Goal: Task Accomplishment & Management: Manage account settings

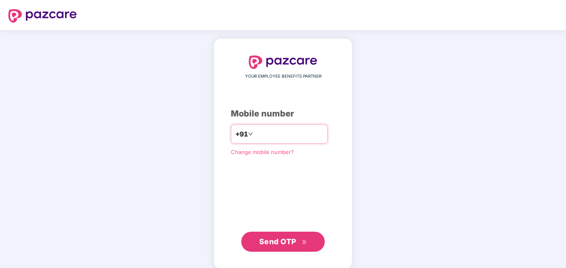
click at [255, 135] on input "**********" at bounding box center [289, 133] width 68 height 13
type input "**********"
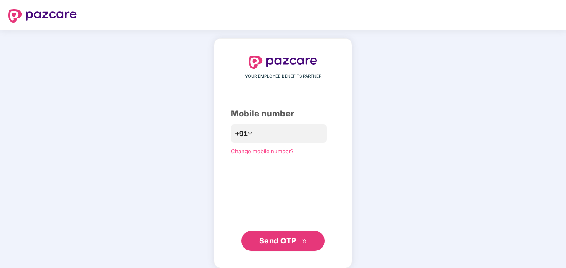
click at [272, 243] on span "Send OTP" at bounding box center [277, 240] width 37 height 9
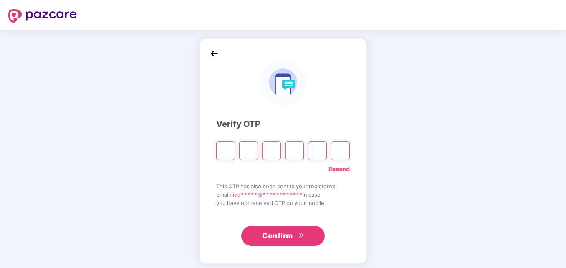
type input "*"
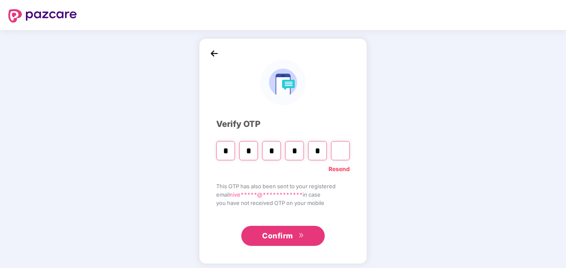
type input "*"
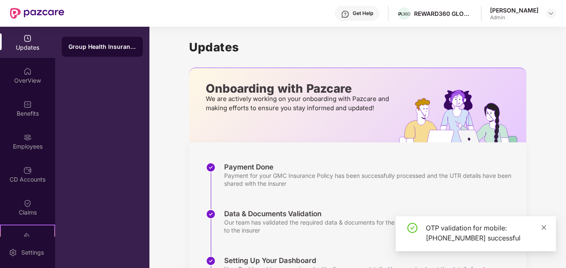
click at [544, 227] on icon "close" at bounding box center [544, 227] width 5 height 5
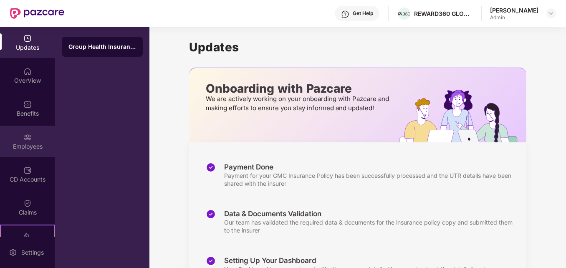
click at [23, 134] on img at bounding box center [27, 137] width 8 height 8
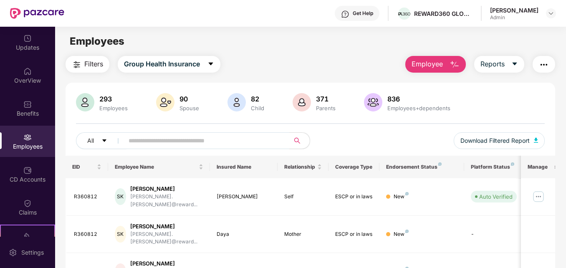
click at [457, 65] on img "button" at bounding box center [455, 65] width 10 height 10
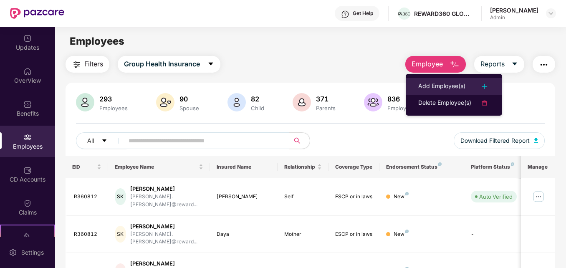
click at [448, 84] on div "Add Employee(s)" at bounding box center [442, 86] width 47 height 10
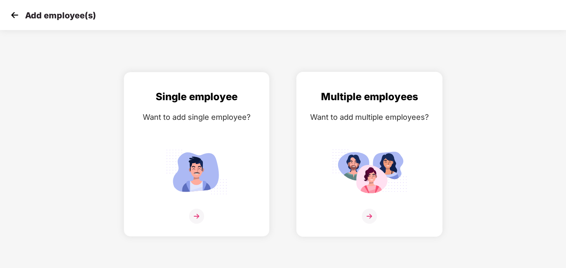
click at [368, 217] on img at bounding box center [369, 216] width 15 height 15
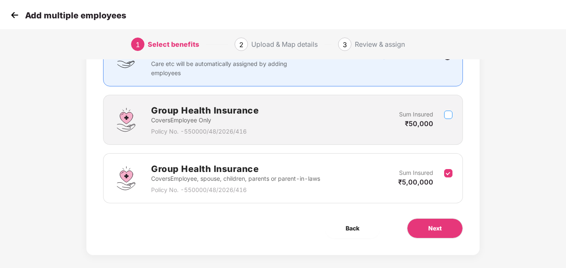
scroll to position [99, 0]
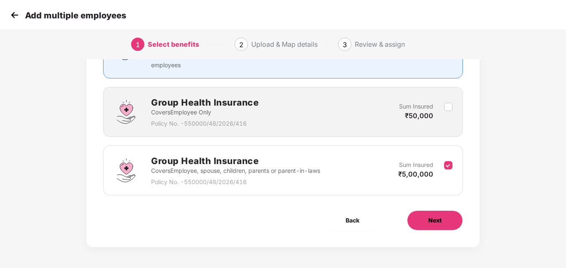
click at [435, 219] on span "Next" at bounding box center [435, 220] width 13 height 9
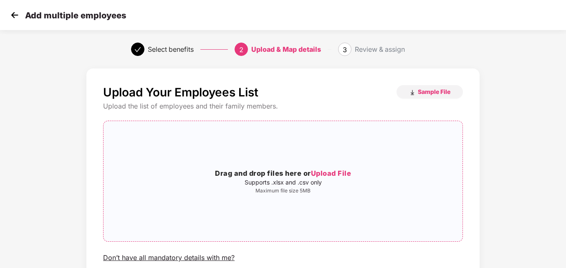
click at [338, 173] on span "Upload File" at bounding box center [331, 173] width 41 height 8
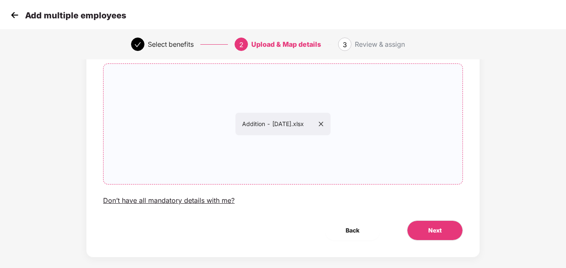
scroll to position [67, 0]
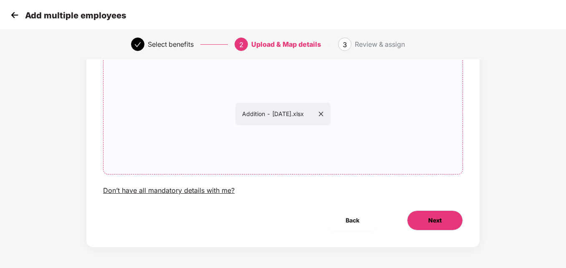
click at [441, 222] on span "Next" at bounding box center [435, 220] width 13 height 9
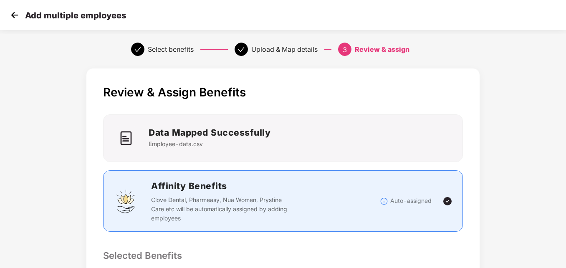
scroll to position [0, 1]
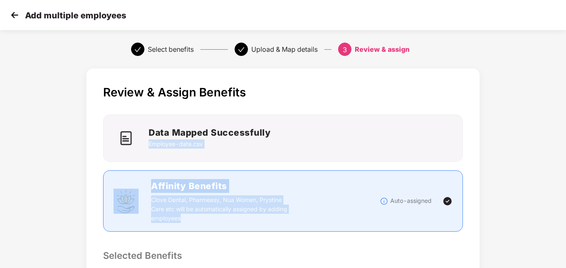
drag, startPoint x: 566, startPoint y: 127, endPoint x: 567, endPoint y: 167, distance: 40.1
click at [566, 167] on html "Add multiple employees Select benefits Upload & Map details 3 Review & assign R…" at bounding box center [283, 134] width 566 height 268
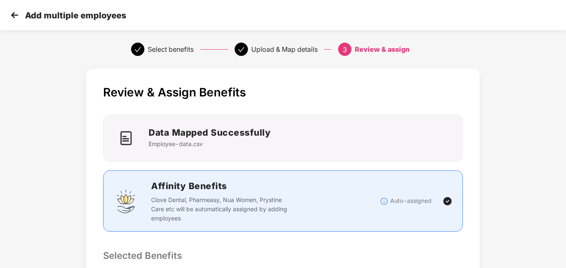
drag, startPoint x: 567, startPoint y: 167, endPoint x: 518, endPoint y: 194, distance: 55.9
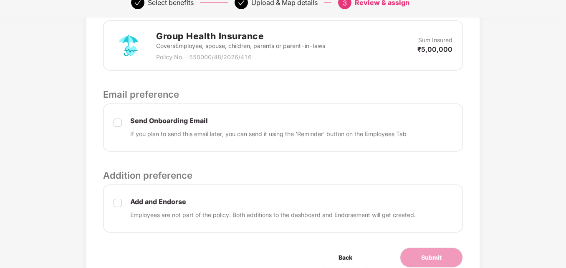
scroll to position [251, 1]
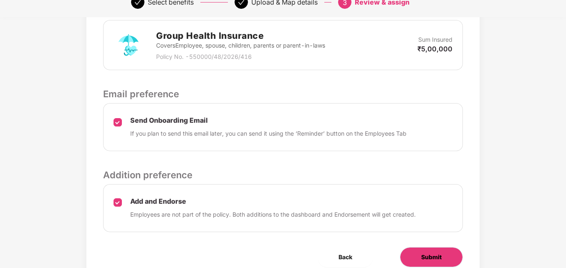
click at [447, 256] on button "Submit" at bounding box center [431, 257] width 63 height 20
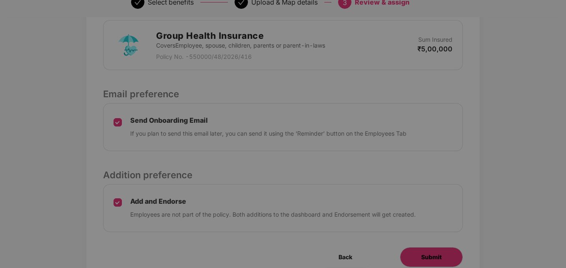
scroll to position [0, 1]
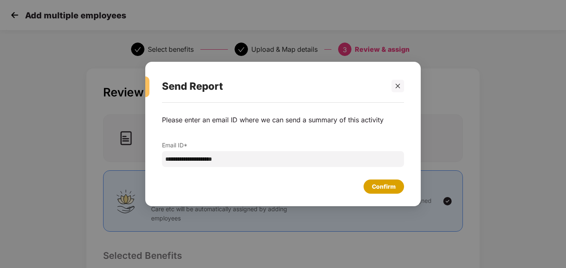
click at [387, 183] on div "Confirm" at bounding box center [384, 186] width 24 height 9
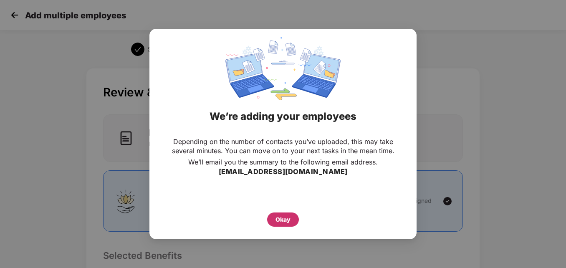
click at [284, 221] on div "Okay" at bounding box center [283, 219] width 15 height 9
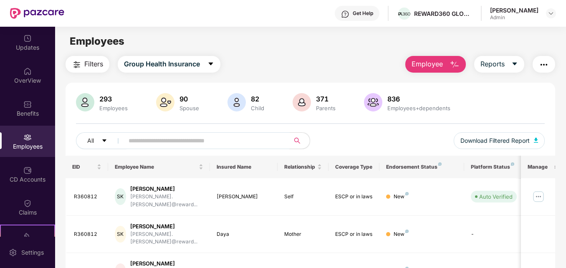
click at [135, 139] on input "text" at bounding box center [204, 140] width 150 height 13
drag, startPoint x: 565, startPoint y: 132, endPoint x: 568, endPoint y: 183, distance: 51.5
click at [566, 183] on html "Get Help REWARD360 GLOBAL SERVICES PRIVATE LIMITED Nivetha Ravichandran Admin U…" at bounding box center [283, 134] width 566 height 268
click at [156, 143] on input "*******" at bounding box center [204, 140] width 150 height 13
type input "*"
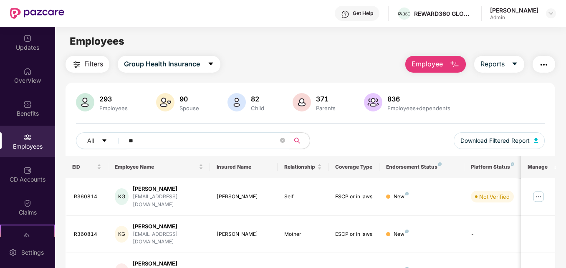
type input "*"
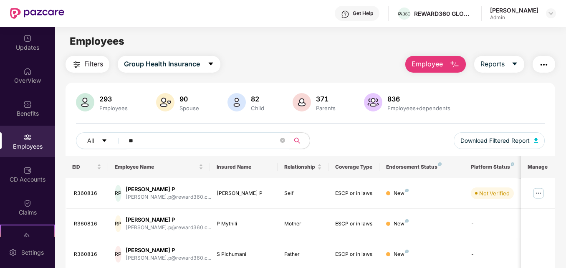
type input "*"
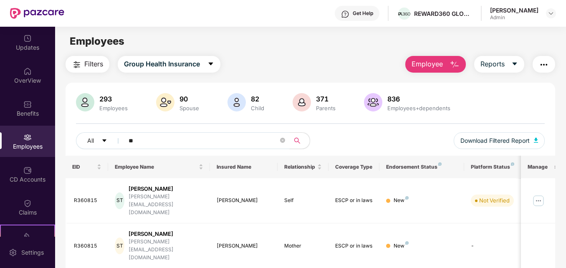
type input "*"
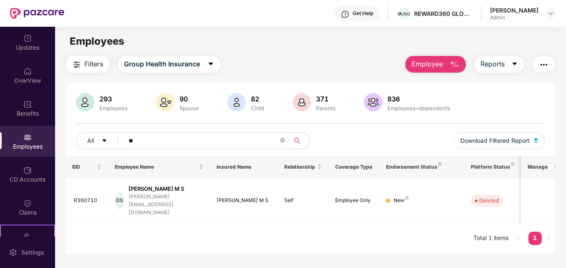
type input "*"
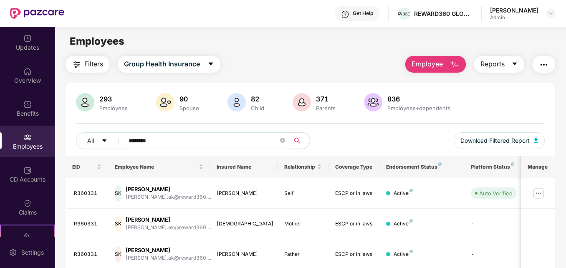
drag, startPoint x: 565, startPoint y: 167, endPoint x: 568, endPoint y: 225, distance: 57.7
click at [566, 225] on html "Get Help REWARD360 GLOBAL SERVICES PRIVATE LIMITED Nivetha Ravichandran Admin U…" at bounding box center [283, 134] width 566 height 268
drag, startPoint x: 568, startPoint y: 225, endPoint x: 512, endPoint y: 104, distance: 133.8
click at [512, 104] on div "293 Employees 90 Spouse 82 Child 371 Parents 836 Employees+dependents" at bounding box center [310, 103] width 469 height 20
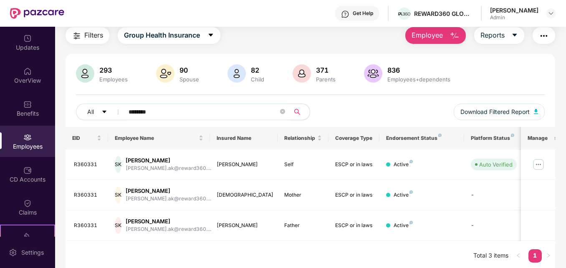
scroll to position [32, 0]
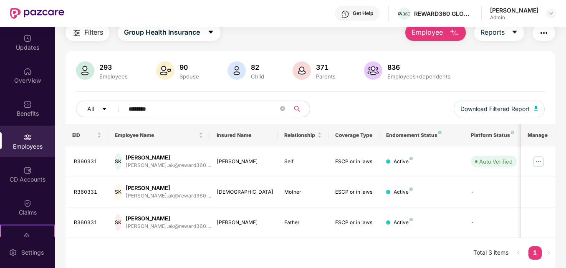
click at [154, 109] on input "********" at bounding box center [204, 109] width 150 height 13
type input "*"
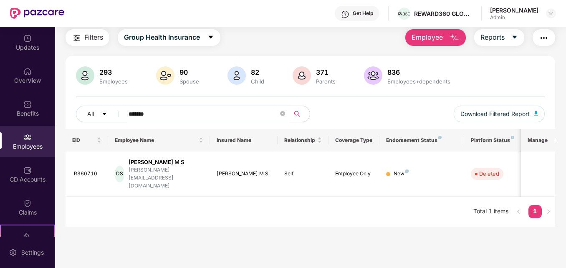
scroll to position [27, 0]
type input "*"
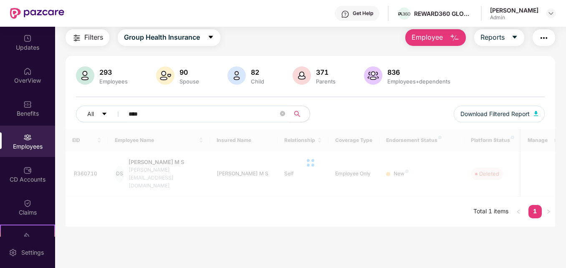
scroll to position [32, 0]
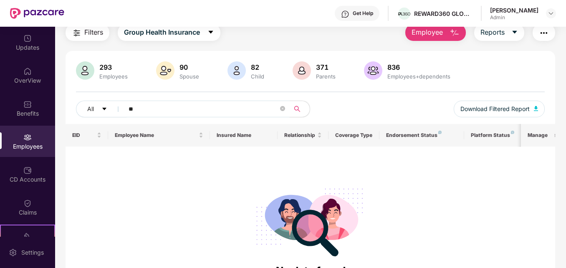
type input "*"
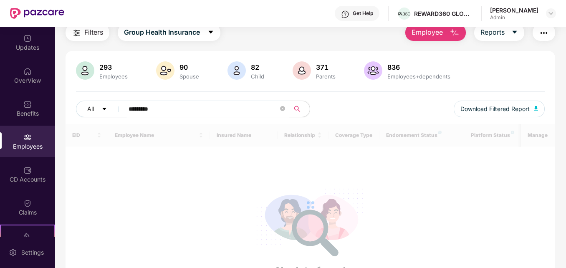
type input "********"
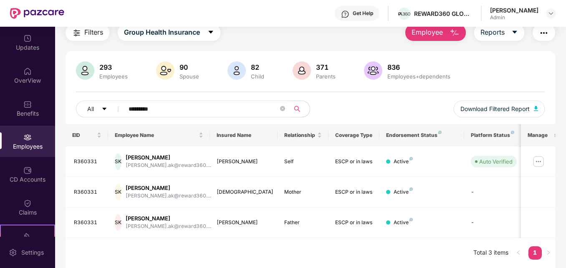
click at [421, 34] on span "Employee" at bounding box center [427, 32] width 31 height 10
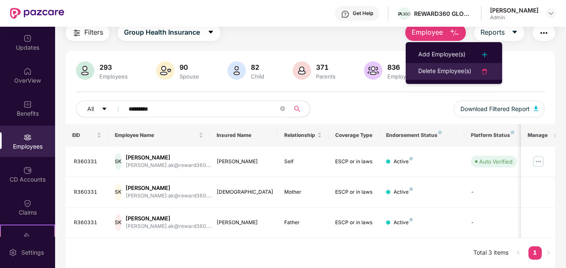
click at [432, 66] on div "Delete Employee(s)" at bounding box center [445, 71] width 53 height 10
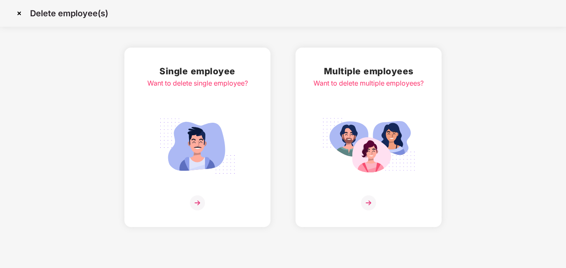
click at [370, 206] on img at bounding box center [368, 202] width 15 height 15
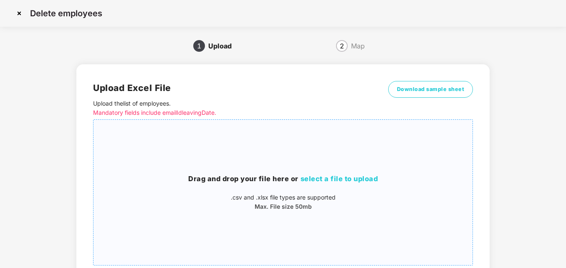
click at [351, 182] on span "select a file to upload" at bounding box center [340, 179] width 78 height 8
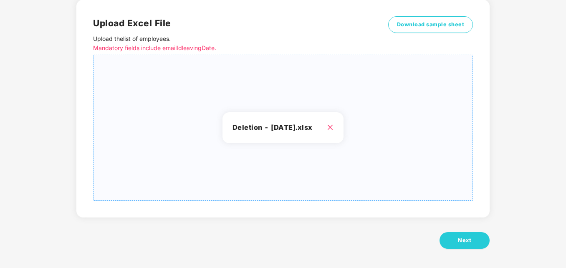
scroll to position [66, 0]
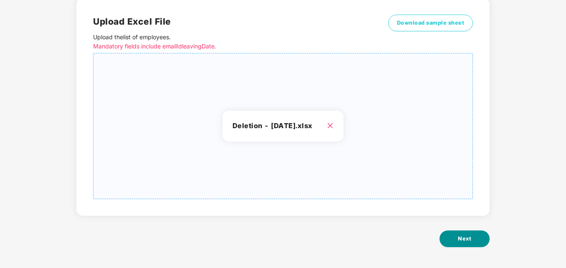
click at [476, 236] on button "Next" at bounding box center [465, 239] width 50 height 17
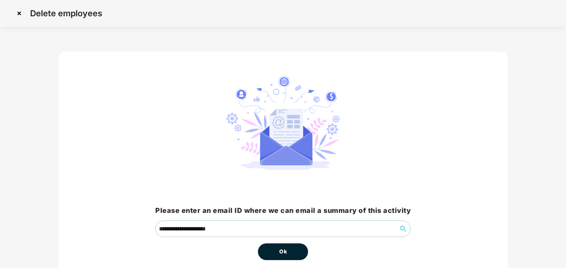
click at [288, 251] on button "Ok" at bounding box center [283, 252] width 50 height 17
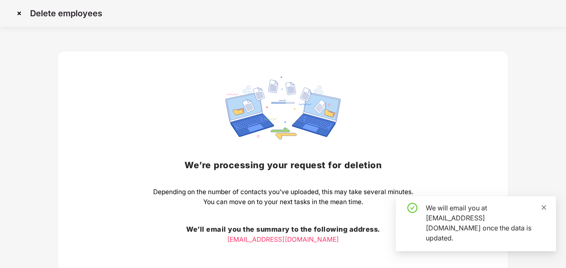
click at [546, 211] on icon "close" at bounding box center [544, 208] width 6 height 6
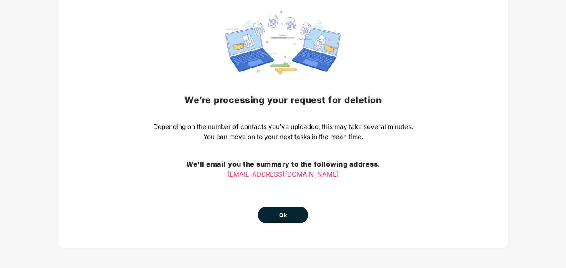
scroll to position [69, 0]
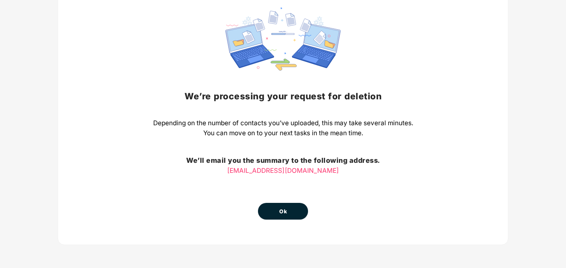
click at [292, 211] on button "Ok" at bounding box center [283, 211] width 50 height 17
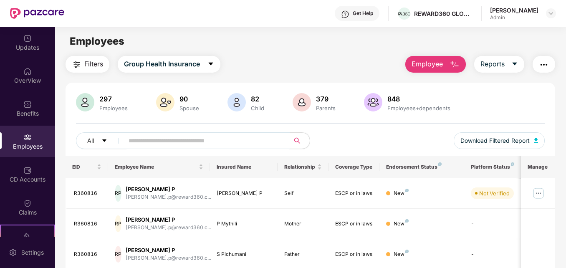
click at [203, 142] on input "text" at bounding box center [204, 140] width 150 height 13
click at [188, 145] on input "text" at bounding box center [204, 140] width 150 height 13
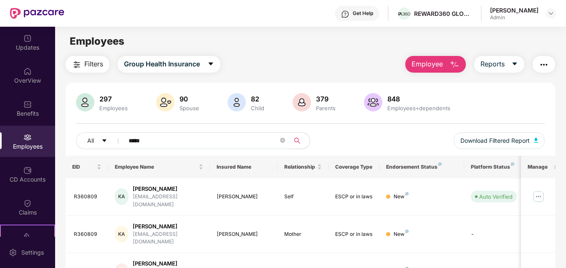
type input "*****"
click at [452, 68] on img "button" at bounding box center [455, 65] width 10 height 10
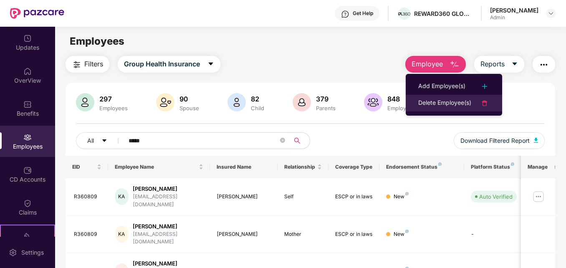
click at [429, 104] on div "Delete Employee(s)" at bounding box center [445, 103] width 53 height 10
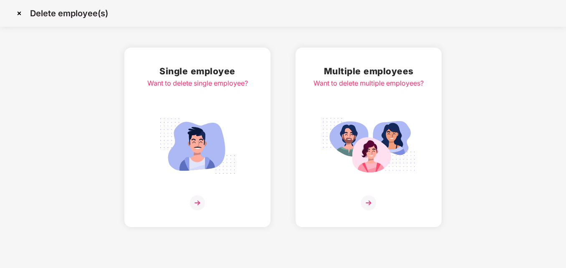
click at [369, 201] on img at bounding box center [368, 202] width 15 height 15
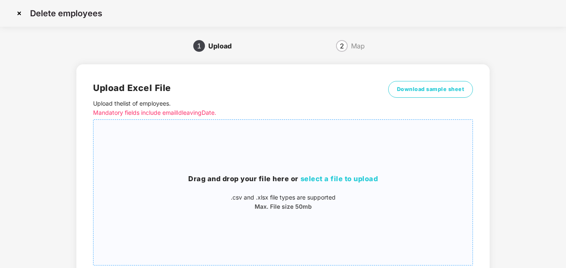
click at [340, 179] on span "select a file to upload" at bounding box center [340, 179] width 78 height 8
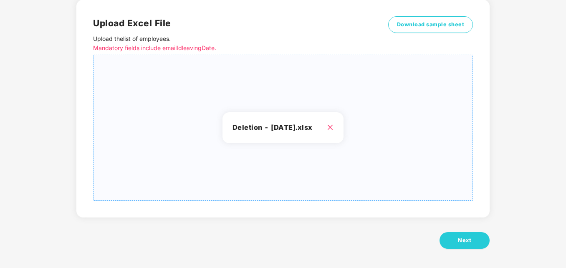
scroll to position [66, 0]
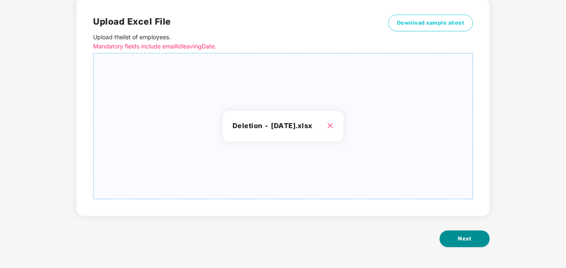
click at [464, 241] on span "Next" at bounding box center [464, 239] width 13 height 8
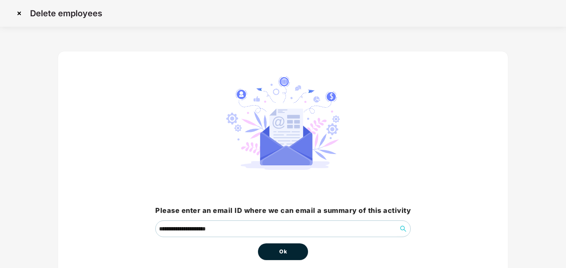
click at [289, 253] on button "Ok" at bounding box center [283, 252] width 50 height 17
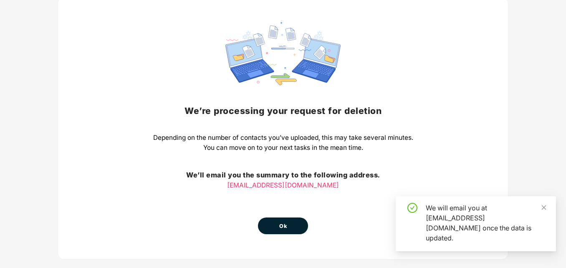
scroll to position [69, 0]
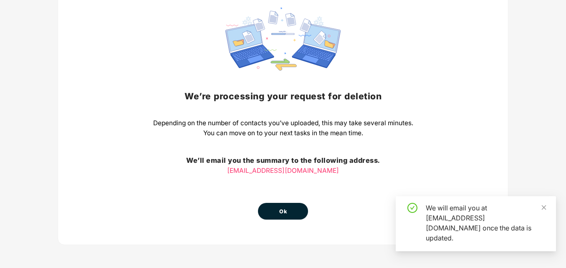
click at [293, 214] on button "Ok" at bounding box center [283, 211] width 50 height 17
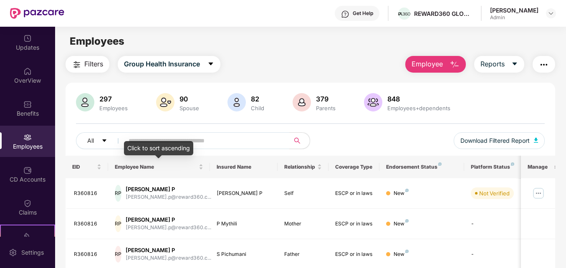
click at [188, 142] on div "Click to sort ascending" at bounding box center [158, 148] width 69 height 14
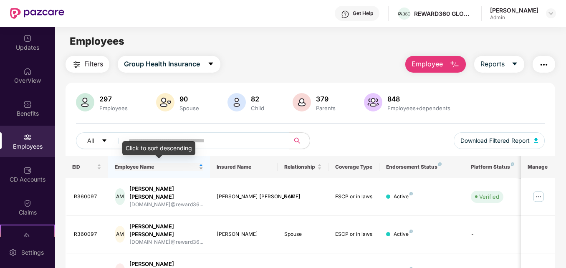
click at [201, 168] on div "Employee Name" at bounding box center [159, 167] width 89 height 8
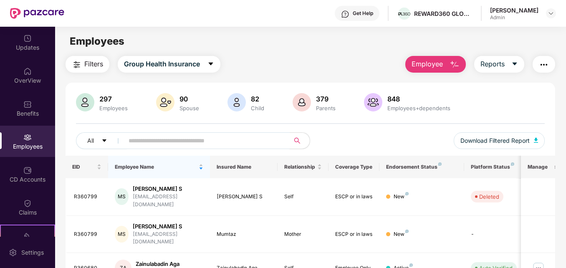
click at [207, 143] on input "text" at bounding box center [204, 140] width 150 height 13
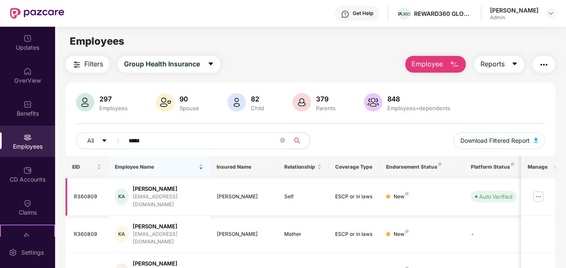
type input "*****"
click at [543, 192] on img at bounding box center [538, 196] width 13 height 13
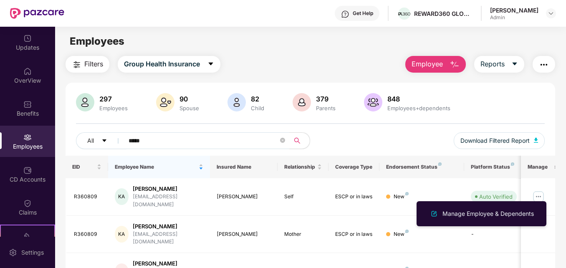
click at [456, 65] on img "button" at bounding box center [455, 65] width 10 height 10
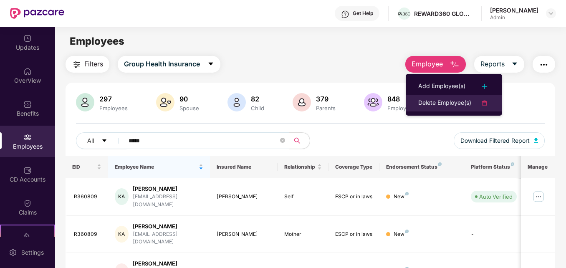
click at [438, 100] on div "Delete Employee(s)" at bounding box center [445, 103] width 53 height 10
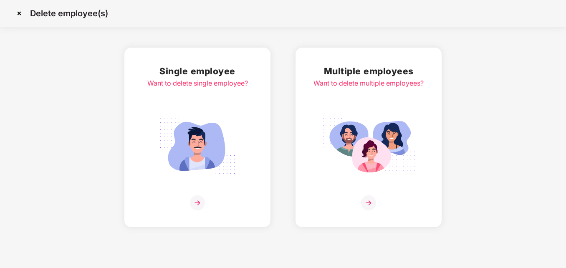
click at [194, 203] on img at bounding box center [197, 202] width 15 height 15
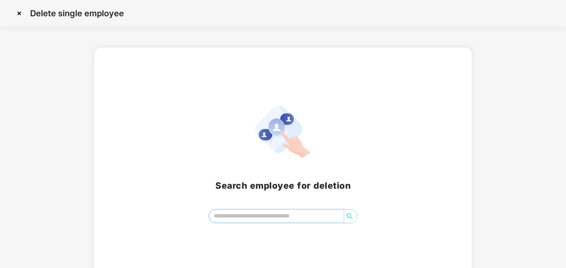
click at [272, 218] on input "search" at bounding box center [276, 216] width 135 height 13
paste input "**********"
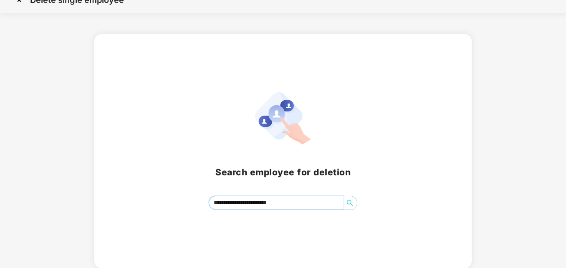
click at [348, 202] on icon "search" at bounding box center [350, 203] width 7 height 7
click at [350, 204] on icon "search" at bounding box center [350, 203] width 6 height 6
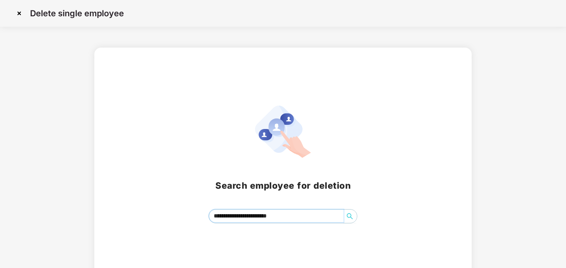
type input "**********"
click at [20, 13] on img at bounding box center [19, 13] width 13 height 13
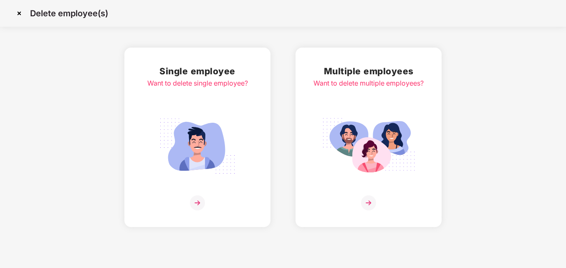
click at [368, 200] on img at bounding box center [368, 202] width 15 height 15
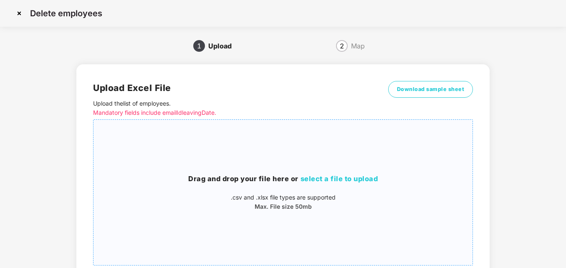
click at [335, 180] on span "select a file to upload" at bounding box center [340, 179] width 78 height 8
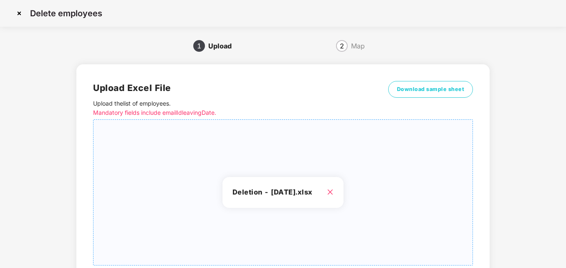
drag, startPoint x: 566, startPoint y: 167, endPoint x: 568, endPoint y: 288, distance: 120.7
click at [566, 268] on html "Delete employees 1 Upload 2 Map Upload Excel File Upload the list of employees …" at bounding box center [283, 134] width 566 height 268
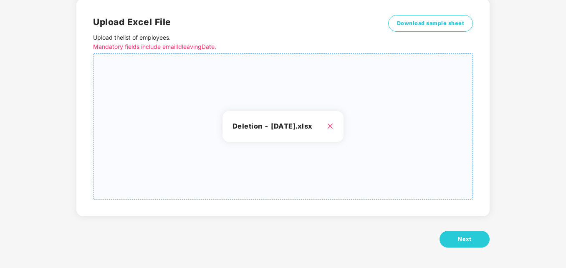
scroll to position [66, 0]
click at [465, 236] on span "Next" at bounding box center [464, 239] width 13 height 8
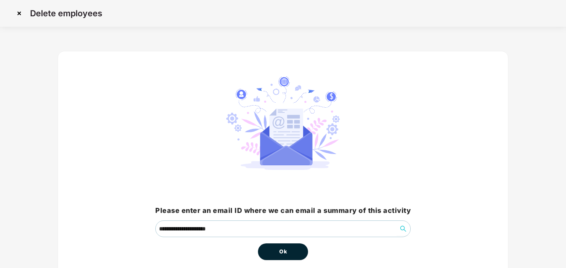
click at [284, 249] on span "Ok" at bounding box center [283, 252] width 8 height 8
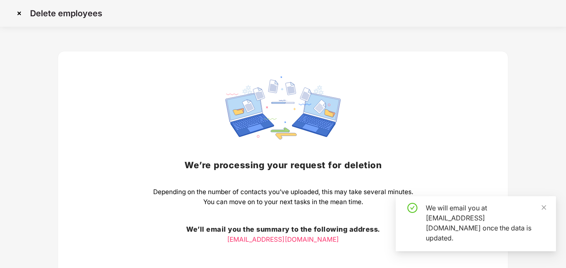
click at [284, 251] on div "We’re processing your request for deletion Depending on the number of contacts …" at bounding box center [283, 182] width 260 height 212
click at [546, 211] on icon "close" at bounding box center [544, 208] width 6 height 6
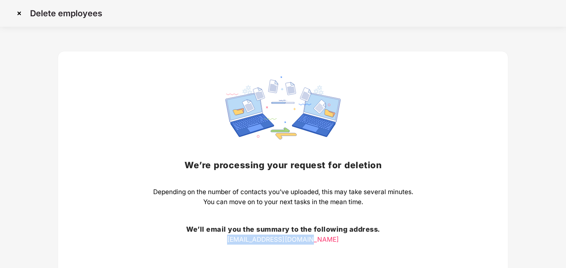
drag, startPoint x: 566, startPoint y: 211, endPoint x: 568, endPoint y: 264, distance: 52.3
click at [566, 264] on html "Delete employees We’re processing your request for deletion Depending on the nu…" at bounding box center [283, 134] width 566 height 268
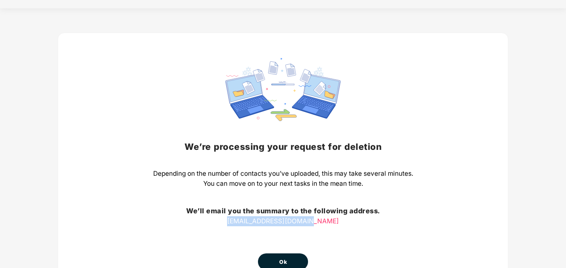
click at [282, 259] on span "Ok" at bounding box center [283, 262] width 8 height 8
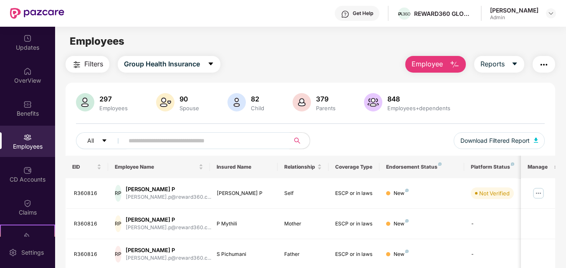
click at [196, 139] on input "text" at bounding box center [204, 140] width 150 height 13
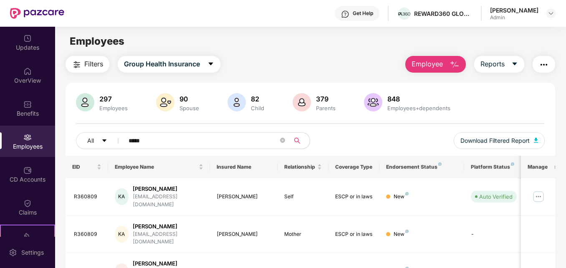
type input "*****"
drag, startPoint x: 565, startPoint y: 185, endPoint x: 568, endPoint y: 238, distance: 52.7
click at [566, 238] on html "Get Help REWARD360 GLOBAL SERVICES PRIVATE LIMITED Nivetha Ravichandran Admin U…" at bounding box center [283, 134] width 566 height 268
click at [355, 47] on div "Employees" at bounding box center [310, 41] width 511 height 16
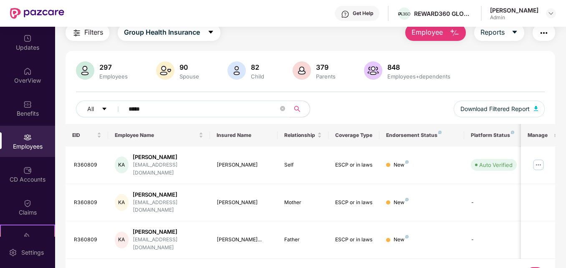
drag, startPoint x: 565, startPoint y: 238, endPoint x: 568, endPoint y: 272, distance: 34.0
click at [566, 268] on html "Get Help REWARD360 GLOBAL SERVICES PRIVATE LIMITED Nivetha Ravichandran Admin U…" at bounding box center [283, 134] width 566 height 268
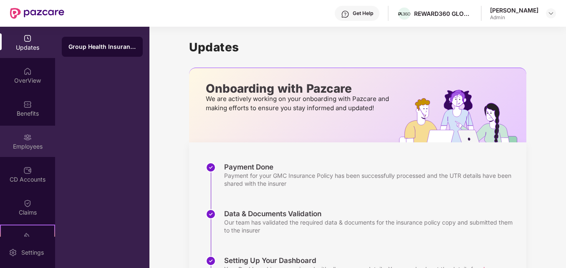
click at [23, 137] on img at bounding box center [27, 137] width 8 height 8
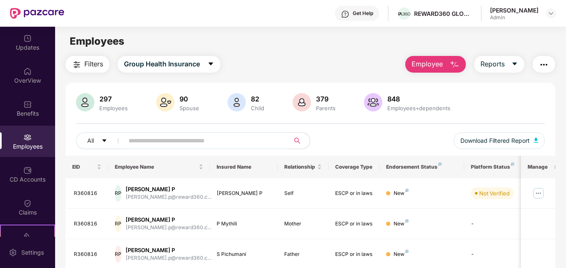
click at [157, 141] on input "text" at bounding box center [204, 140] width 150 height 13
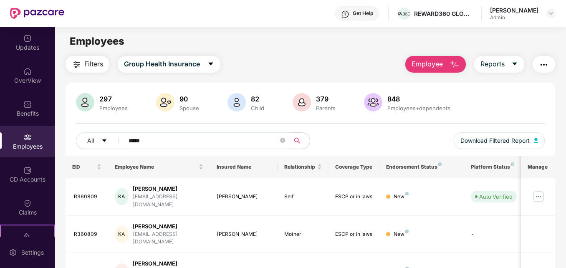
type input "*****"
click at [438, 62] on span "Employee" at bounding box center [427, 64] width 31 height 10
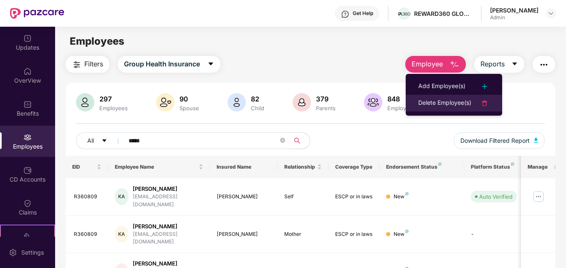
click at [438, 99] on div "Delete Employee(s)" at bounding box center [445, 103] width 53 height 10
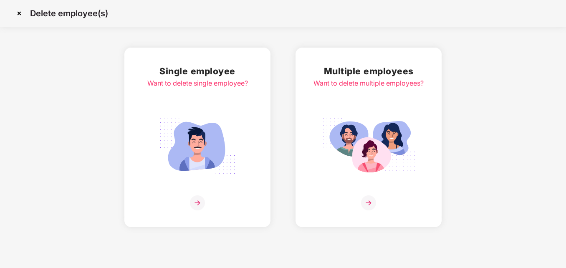
click at [371, 203] on img at bounding box center [368, 202] width 15 height 15
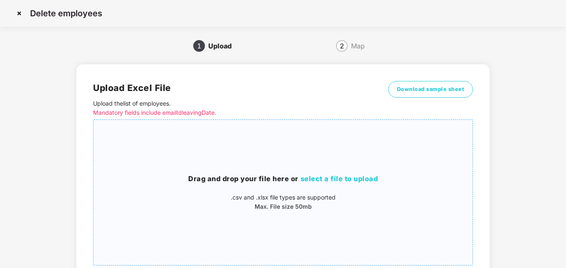
click at [348, 180] on span "select a file to upload" at bounding box center [340, 179] width 78 height 8
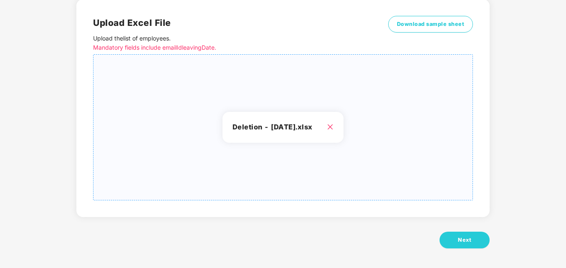
scroll to position [66, 0]
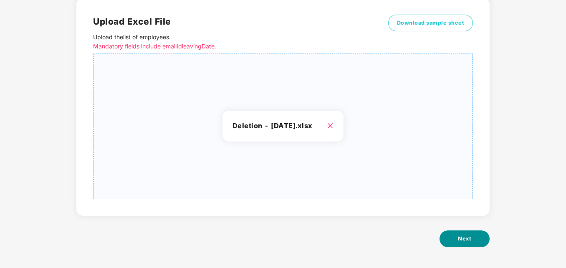
click at [470, 240] on span "Next" at bounding box center [464, 239] width 13 height 8
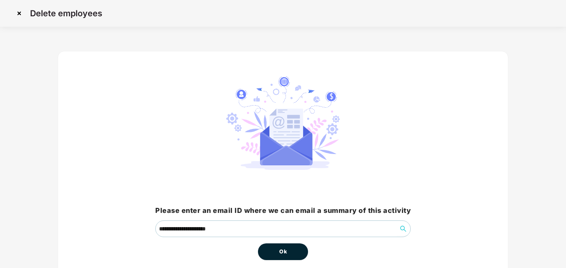
click at [292, 253] on button "Ok" at bounding box center [283, 252] width 50 height 17
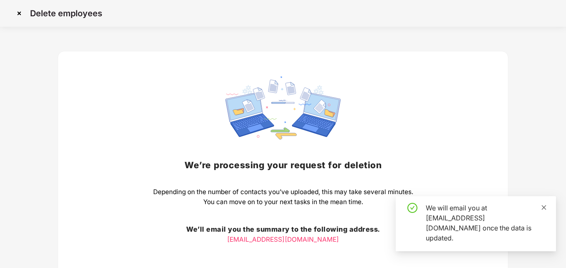
click at [546, 211] on icon "close" at bounding box center [544, 208] width 6 height 6
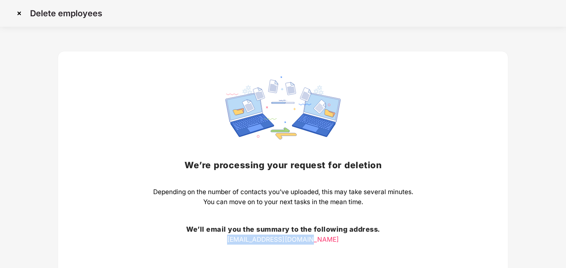
drag, startPoint x: 566, startPoint y: 209, endPoint x: 567, endPoint y: 251, distance: 42.6
click at [566, 251] on html "Delete employees We’re processing your request for deletion Depending on the nu…" at bounding box center [283, 134] width 566 height 268
drag, startPoint x: 567, startPoint y: 251, endPoint x: 525, endPoint y: 138, distance: 120.9
click at [525, 138] on div "We’re processing your request for deletion Depending on the number of contacts …" at bounding box center [283, 188] width 541 height 298
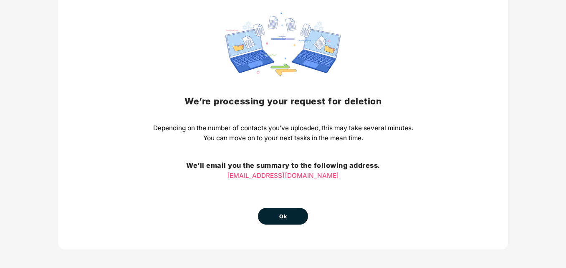
scroll to position [69, 0]
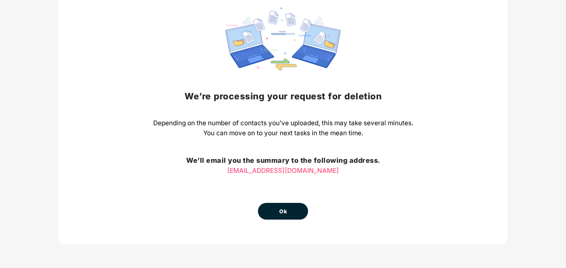
click at [290, 211] on button "Ok" at bounding box center [283, 211] width 50 height 17
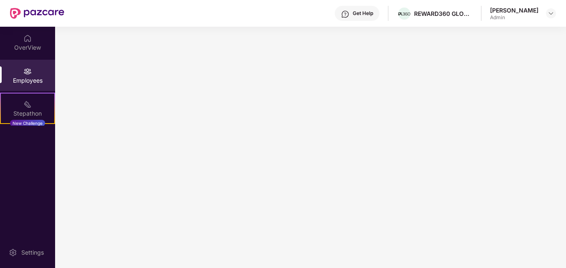
scroll to position [0, 0]
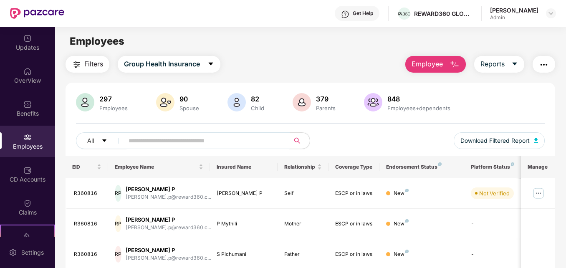
click at [197, 136] on input "text" at bounding box center [204, 140] width 150 height 13
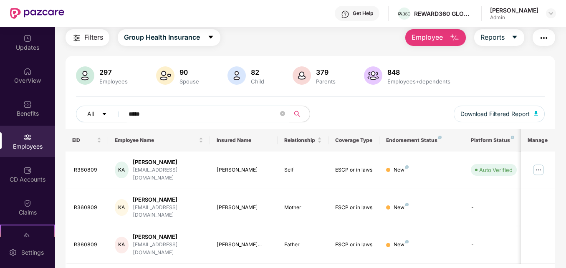
scroll to position [32, 0]
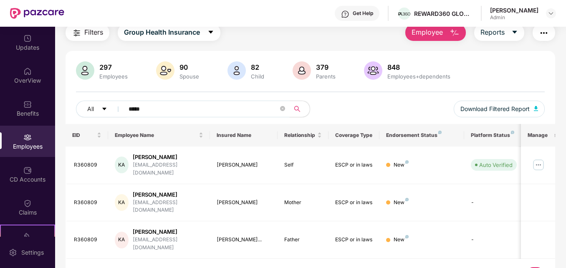
type input "*****"
click at [440, 33] on span "Employee" at bounding box center [427, 32] width 31 height 10
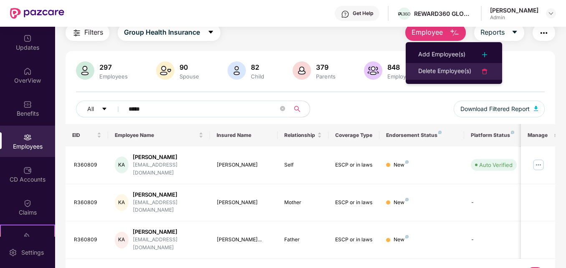
click at [441, 68] on div "Delete Employee(s)" at bounding box center [445, 71] width 53 height 10
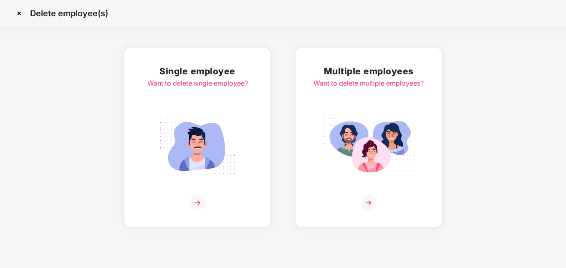
click at [203, 202] on img at bounding box center [197, 202] width 15 height 15
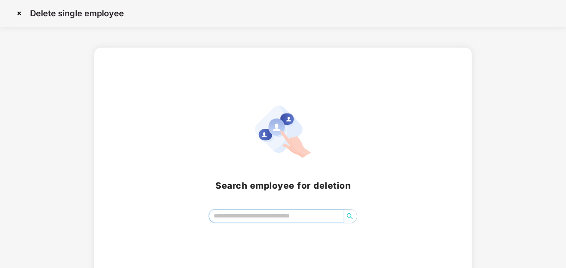
click at [246, 220] on input "search" at bounding box center [276, 216] width 135 height 13
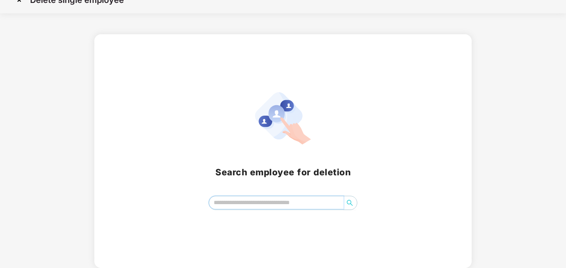
paste input "**********"
click at [350, 203] on icon "search" at bounding box center [350, 203] width 7 height 7
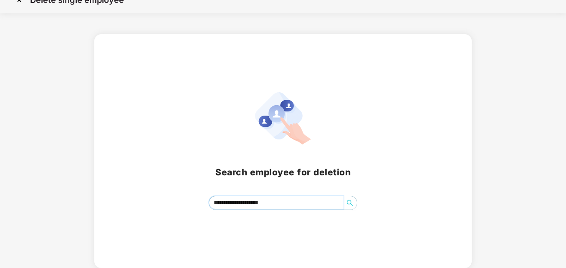
click at [350, 201] on icon "search" at bounding box center [350, 203] width 7 height 7
type input "**********"
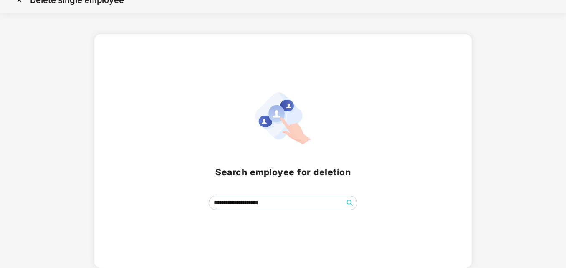
click at [20, 3] on img at bounding box center [19, -1] width 13 height 13
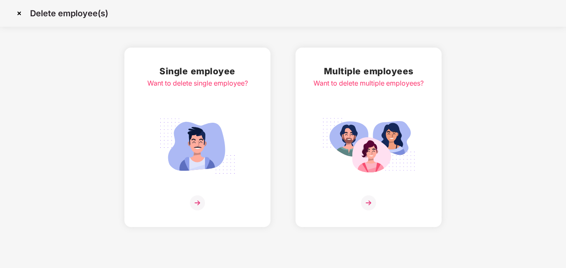
click at [20, 13] on img at bounding box center [19, 13] width 13 height 13
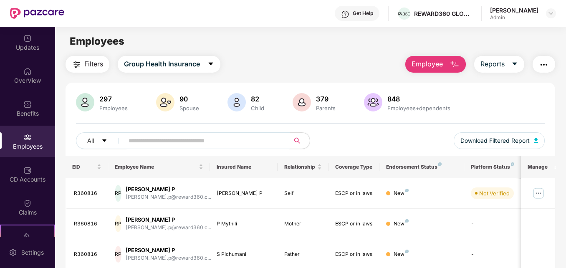
click at [175, 141] on input "text" at bounding box center [204, 140] width 150 height 13
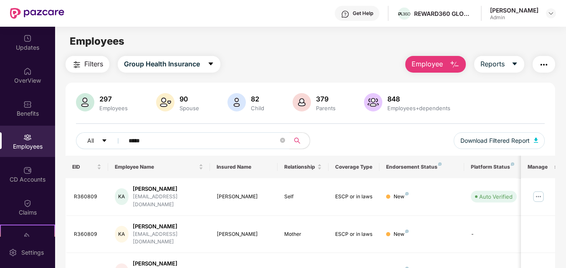
drag, startPoint x: 565, startPoint y: 150, endPoint x: 568, endPoint y: 201, distance: 51.1
click at [566, 201] on html "Get Help REWARD360 GLOBAL SERVICES PRIVATE LIMITED [PERSON_NAME] Admin Updates …" at bounding box center [283, 134] width 566 height 268
click at [332, 58] on div "Filters Group Health Insurance Employee Reports" at bounding box center [311, 64] width 490 height 17
click at [172, 136] on input "*****" at bounding box center [204, 140] width 150 height 13
type input "*"
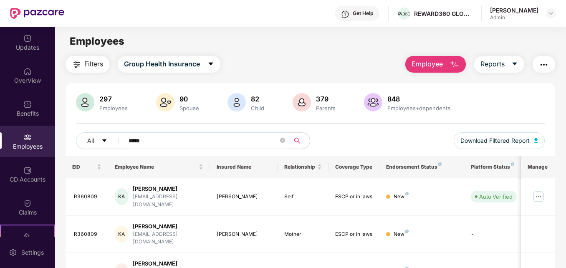
type input "*****"
click at [455, 67] on img "button" at bounding box center [455, 65] width 10 height 10
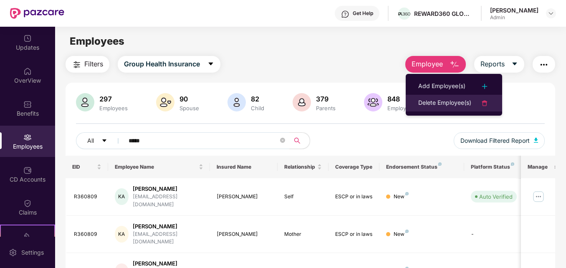
click at [450, 99] on div "Delete Employee(s)" at bounding box center [445, 103] width 53 height 10
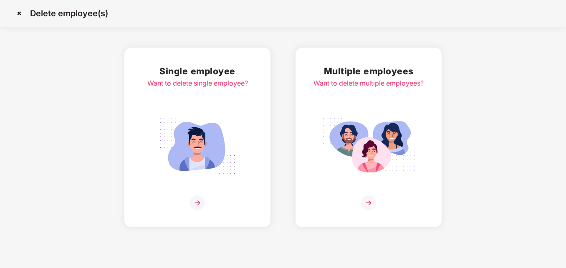
click at [370, 202] on img at bounding box center [368, 202] width 15 height 15
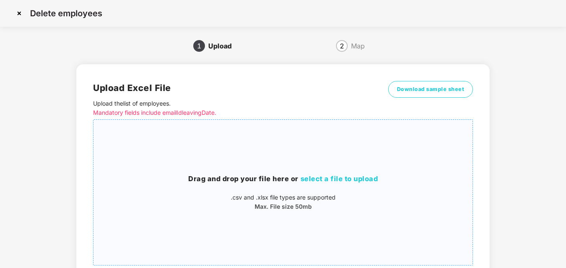
click at [360, 180] on span "select a file to upload" at bounding box center [340, 179] width 78 height 8
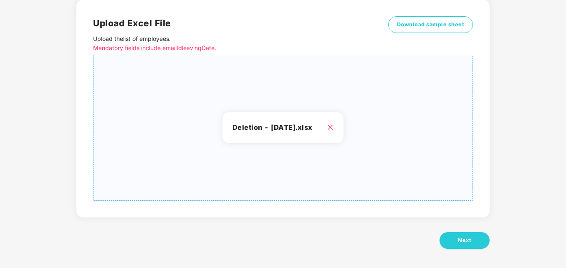
scroll to position [66, 0]
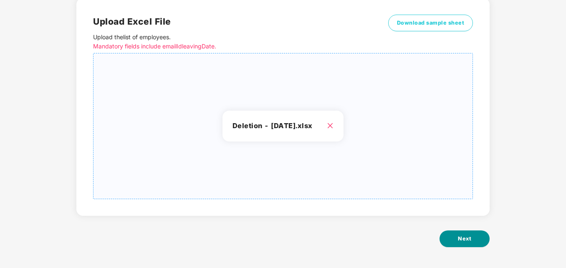
click at [477, 240] on button "Next" at bounding box center [465, 239] width 50 height 17
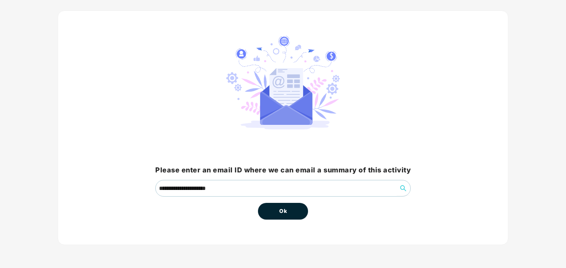
scroll to position [0, 0]
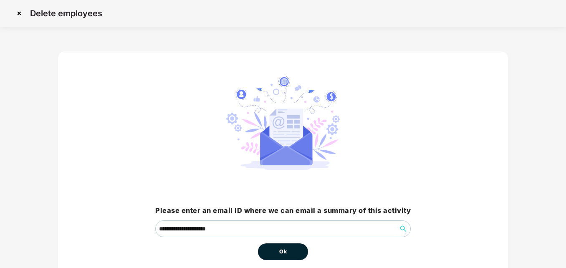
click at [294, 249] on button "Ok" at bounding box center [283, 252] width 50 height 17
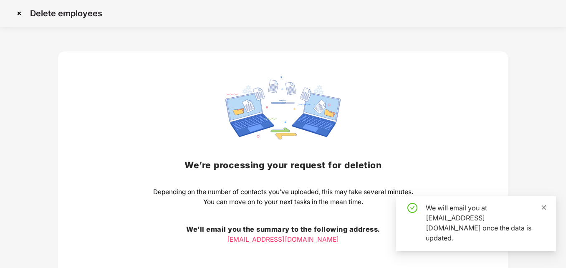
click at [545, 211] on icon "close" at bounding box center [544, 208] width 6 height 6
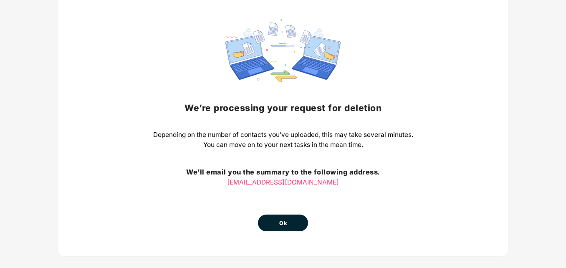
scroll to position [69, 0]
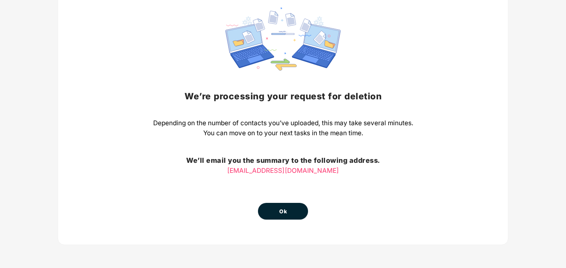
click at [297, 211] on button "Ok" at bounding box center [283, 211] width 50 height 17
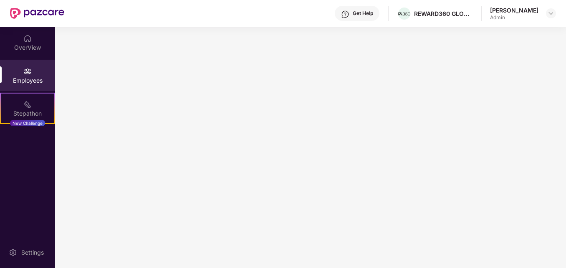
scroll to position [0, 0]
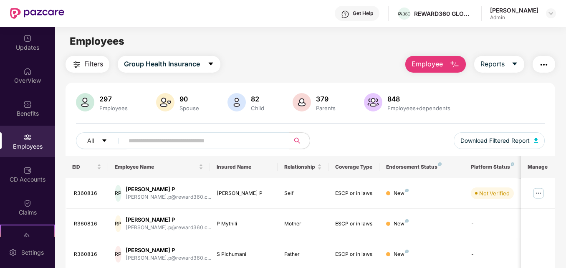
click at [450, 67] on img "button" at bounding box center [455, 65] width 10 height 10
click at [508, 62] on button "Reports" at bounding box center [499, 64] width 50 height 17
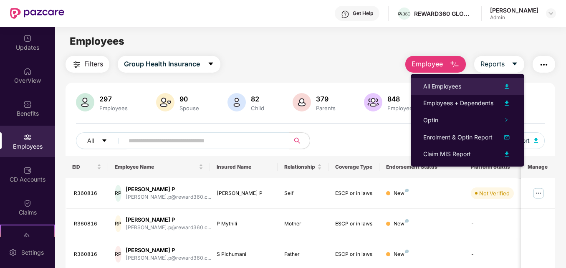
click at [449, 86] on div "All Employees" at bounding box center [443, 86] width 38 height 9
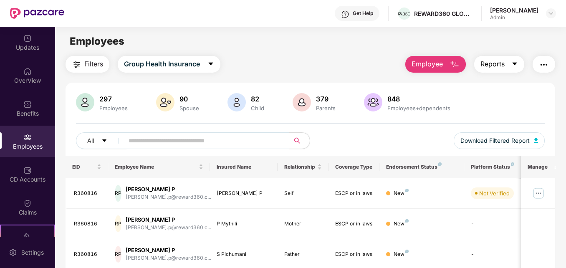
click at [510, 66] on button "Reports" at bounding box center [499, 64] width 50 height 17
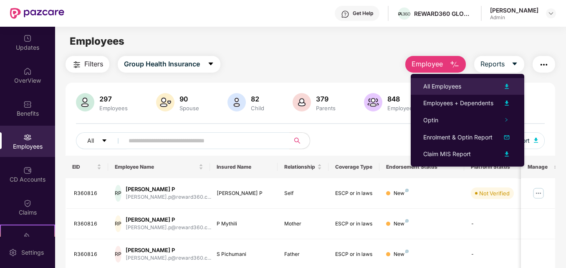
click at [508, 86] on img at bounding box center [507, 86] width 10 height 10
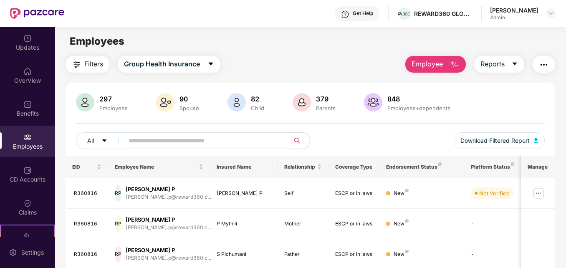
click at [320, 48] on div "Employees" at bounding box center [310, 41] width 511 height 16
click at [218, 141] on input "text" at bounding box center [204, 140] width 150 height 13
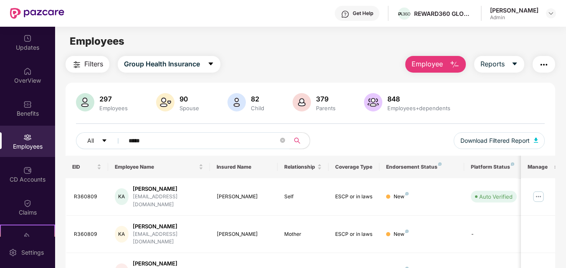
type input "*****"
click at [450, 63] on img "button" at bounding box center [455, 65] width 10 height 10
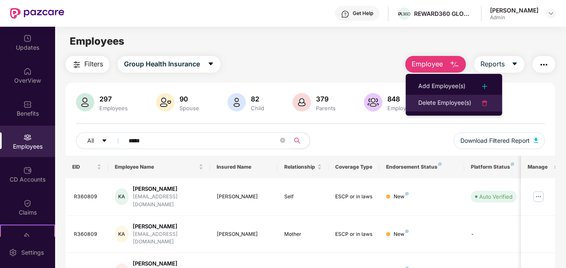
click at [433, 102] on div "Delete Employee(s)" at bounding box center [445, 103] width 53 height 10
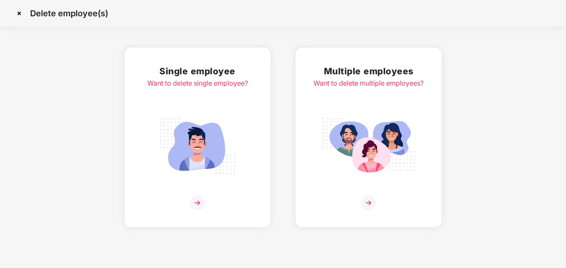
click at [371, 199] on img at bounding box center [368, 202] width 15 height 15
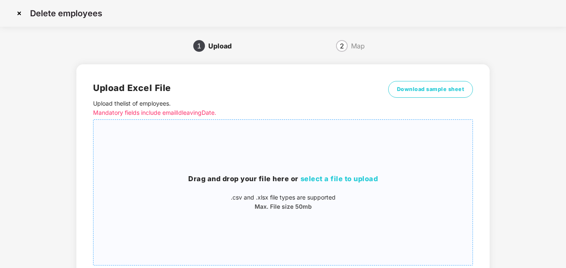
click at [353, 179] on span "select a file to upload" at bounding box center [340, 179] width 78 height 8
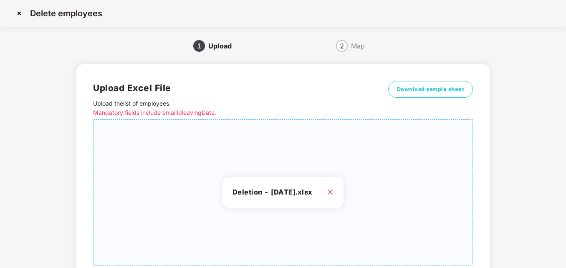
scroll to position [66, 0]
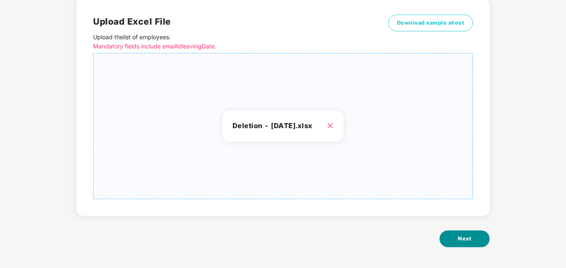
click at [462, 242] on span "Next" at bounding box center [464, 239] width 13 height 8
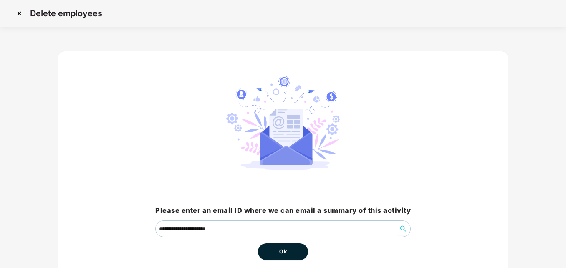
click at [291, 247] on button "Ok" at bounding box center [283, 252] width 50 height 17
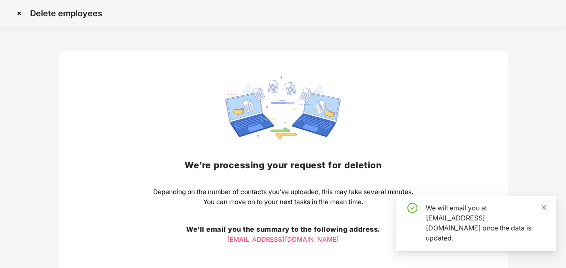
click at [546, 211] on icon "close" at bounding box center [544, 208] width 6 height 6
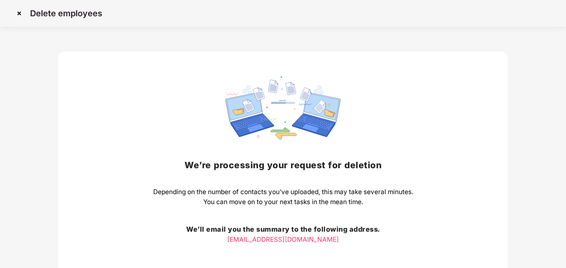
scroll to position [69, 0]
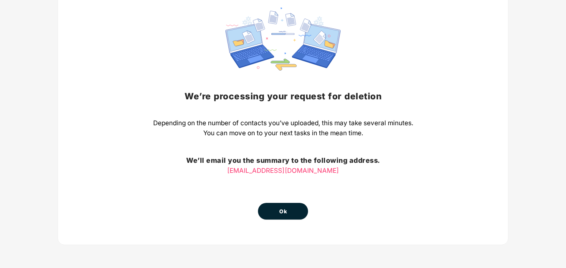
click at [297, 211] on button "Ok" at bounding box center [283, 211] width 50 height 17
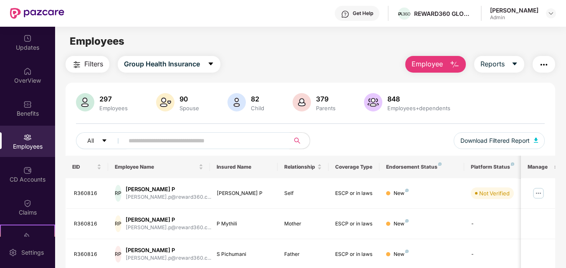
click at [197, 138] on input "text" at bounding box center [204, 140] width 150 height 13
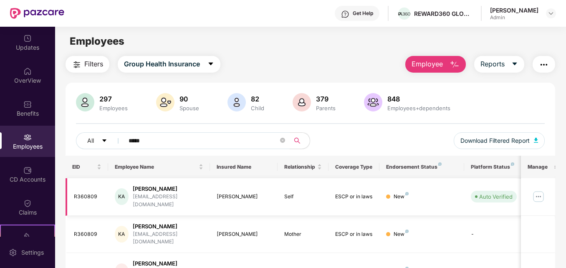
type input "*****"
click at [539, 194] on img at bounding box center [538, 196] width 13 height 13
click at [560, 244] on div "Filters Group Health Insurance Employee Reports 297 Employees 90 Spouse 82 Chil…" at bounding box center [310, 188] width 511 height 265
